Goal: Transaction & Acquisition: Purchase product/service

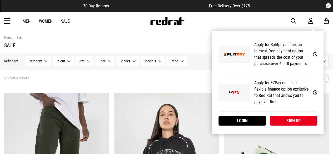
click at [312, 19] on icon at bounding box center [311, 21] width 5 height 7
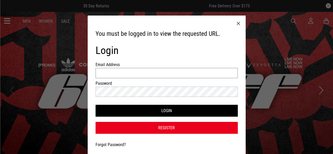
click at [203, 69] on input "Email Address" at bounding box center [167, 73] width 142 height 10
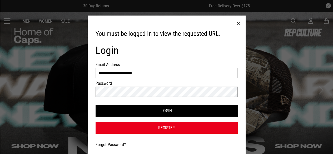
click at [96, 105] on button "Login" at bounding box center [167, 111] width 142 height 12
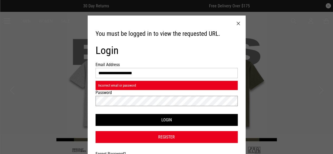
click at [96, 114] on button "Login" at bounding box center [167, 120] width 142 height 12
click at [142, 72] on input "**********" at bounding box center [167, 73] width 142 height 10
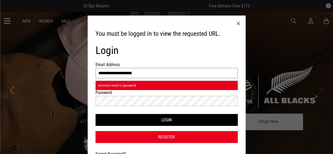
click at [148, 75] on input "**********" at bounding box center [167, 73] width 142 height 10
type input "**********"
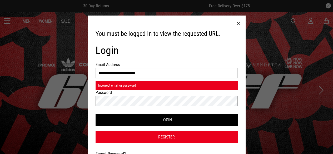
click at [96, 114] on button "Login" at bounding box center [167, 120] width 142 height 12
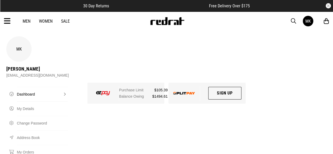
click at [67, 21] on link "Sale" at bounding box center [65, 21] width 9 height 5
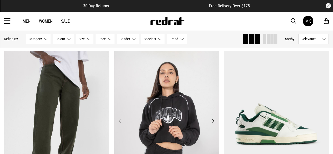
scroll to position [37, 0]
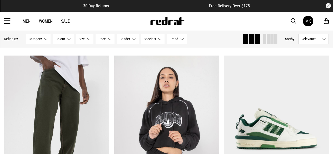
click at [65, 20] on link "Sale" at bounding box center [65, 21] width 9 height 5
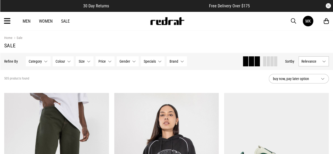
click at [318, 63] on span "Relevance" at bounding box center [311, 61] width 19 height 4
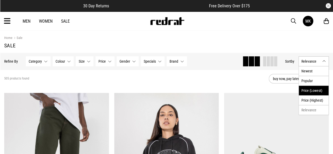
click at [316, 87] on li "Price (Lowest)" at bounding box center [314, 91] width 30 height 10
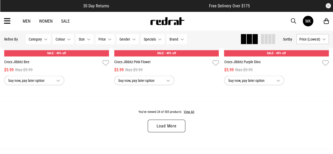
scroll to position [1485, 0]
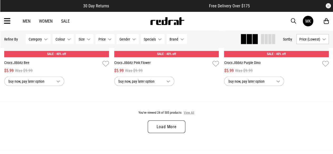
click at [189, 112] on button "View All" at bounding box center [189, 112] width 11 height 5
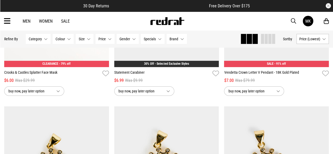
scroll to position [1847, 0]
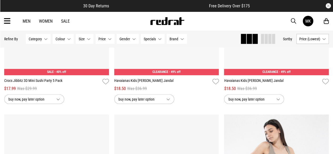
scroll to position [5741, 0]
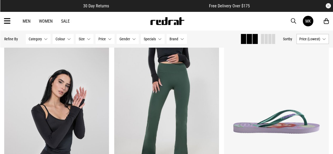
scroll to position [6001, 0]
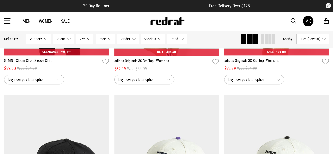
scroll to position [12280, 0]
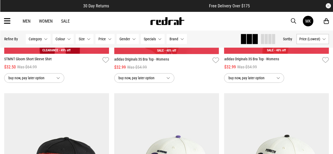
click at [44, 20] on link "Women" at bounding box center [46, 21] width 14 height 5
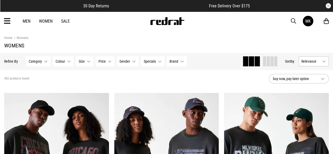
click at [157, 60] on button "Specials None selected" at bounding box center [153, 61] width 24 height 10
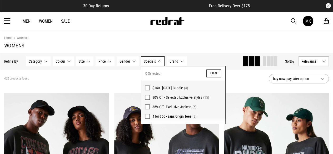
click at [157, 60] on button "Specials None selected" at bounding box center [153, 61] width 24 height 10
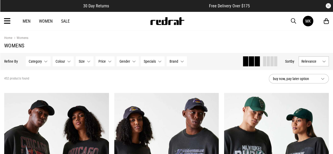
click at [84, 62] on button "Size None selected" at bounding box center [85, 61] width 18 height 10
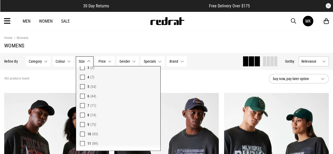
scroll to position [39, 0]
click at [81, 133] on span at bounding box center [82, 134] width 5 height 5
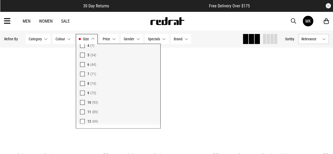
scroll to position [102, 0]
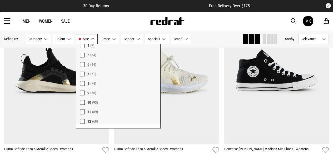
click at [43, 38] on button "Category None selected" at bounding box center [38, 39] width 25 height 10
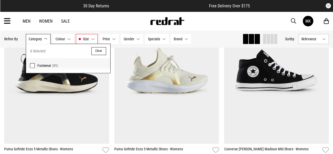
click at [63, 19] on link "Sale" at bounding box center [65, 21] width 9 height 5
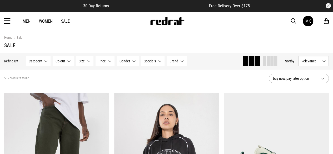
click at [45, 61] on button "Category None selected" at bounding box center [38, 61] width 25 height 10
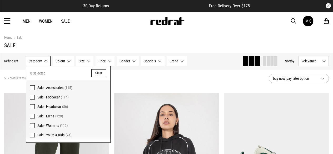
click at [32, 125] on span at bounding box center [32, 125] width 5 height 5
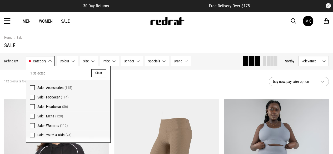
click at [133, 81] on div "112 products found Active Filters Sale - Womens Clear" at bounding box center [134, 82] width 261 height 16
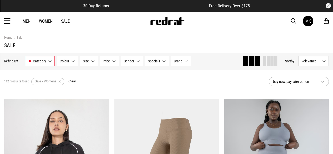
click at [90, 61] on button "Size None selected" at bounding box center [89, 61] width 18 height 10
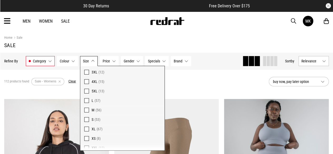
scroll to position [25, 0]
click at [85, 119] on span at bounding box center [86, 119] width 5 height 5
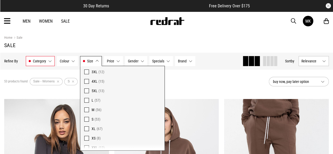
click at [190, 86] on div "53 products found Active Filters Sale - Womens S Clear" at bounding box center [134, 82] width 261 height 16
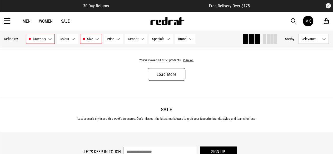
scroll to position [1541, 0]
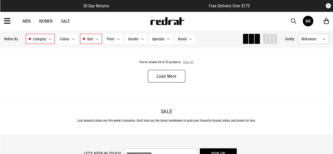
click at [189, 63] on button "View All" at bounding box center [188, 62] width 11 height 5
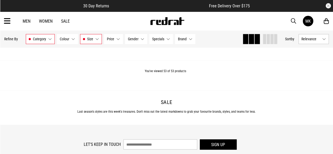
scroll to position [3393, 0]
